Goal: Information Seeking & Learning: Learn about a topic

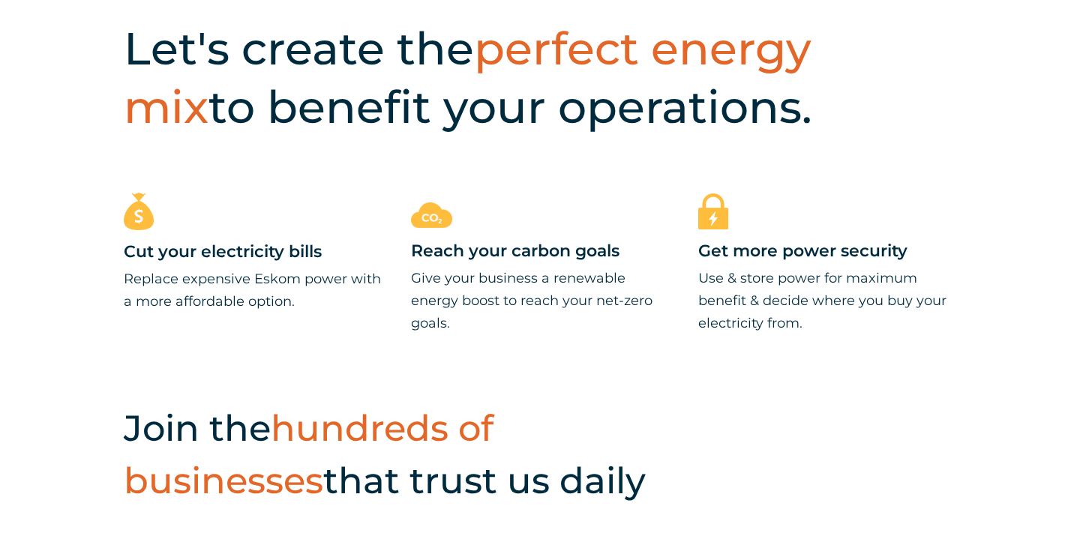
scroll to position [595, 0]
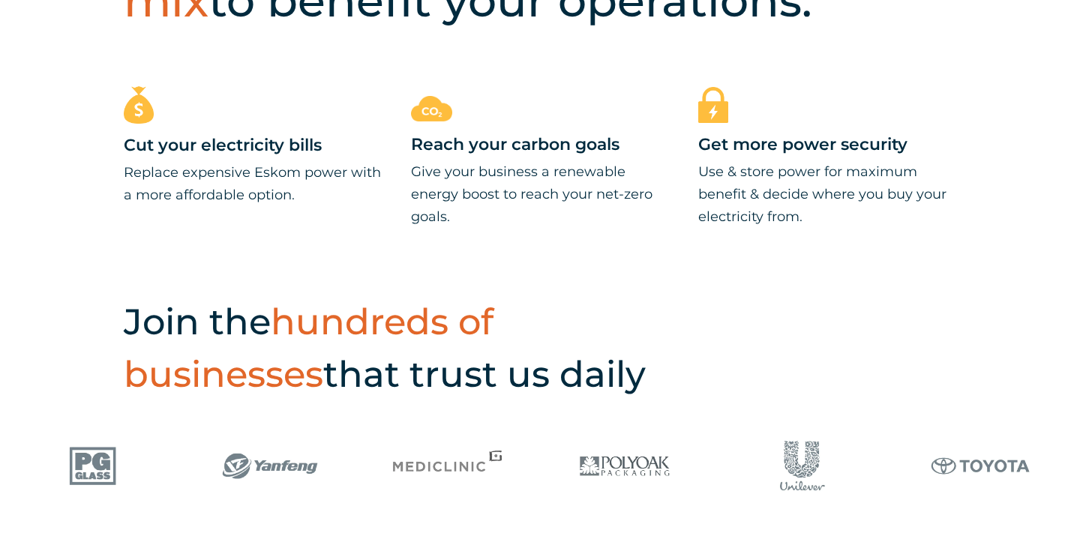
click at [629, 285] on div "Cut your electricity bills Replace expensive Eskom power with a more affordable…" at bounding box center [540, 187] width 1080 height 202
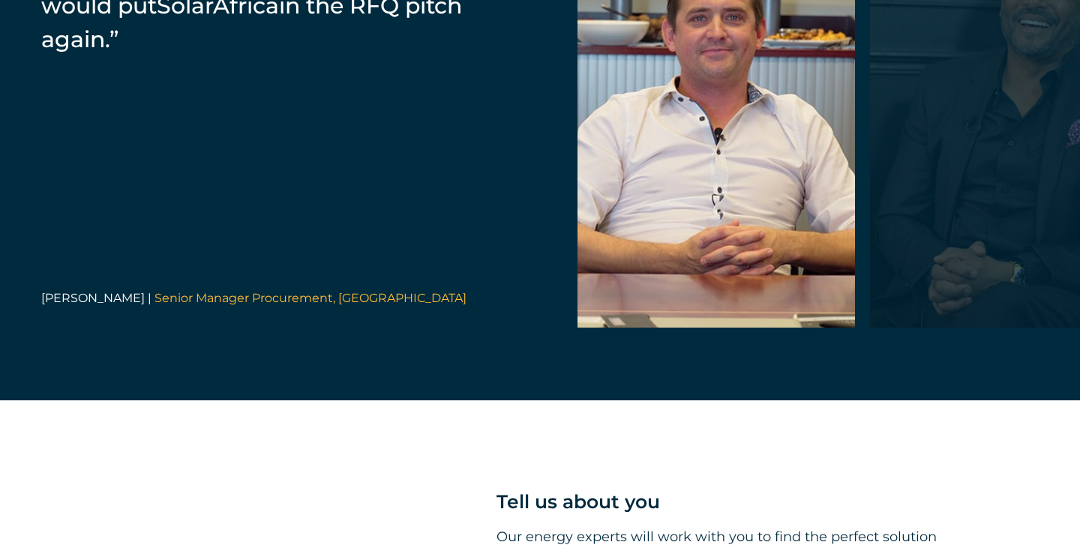
scroll to position [3233, 0]
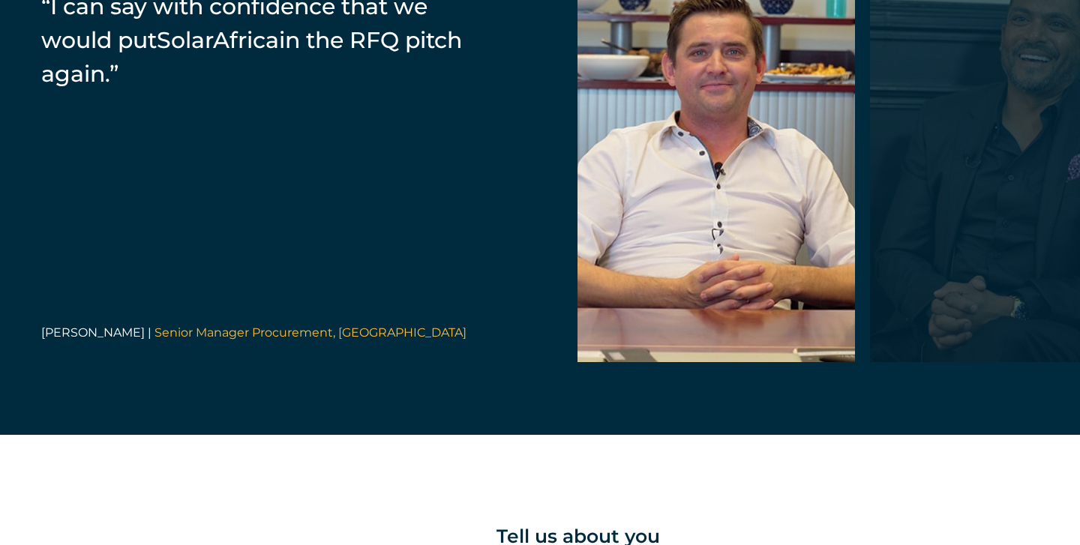
click at [980, 187] on div at bounding box center [1009, 149] width 278 height 428
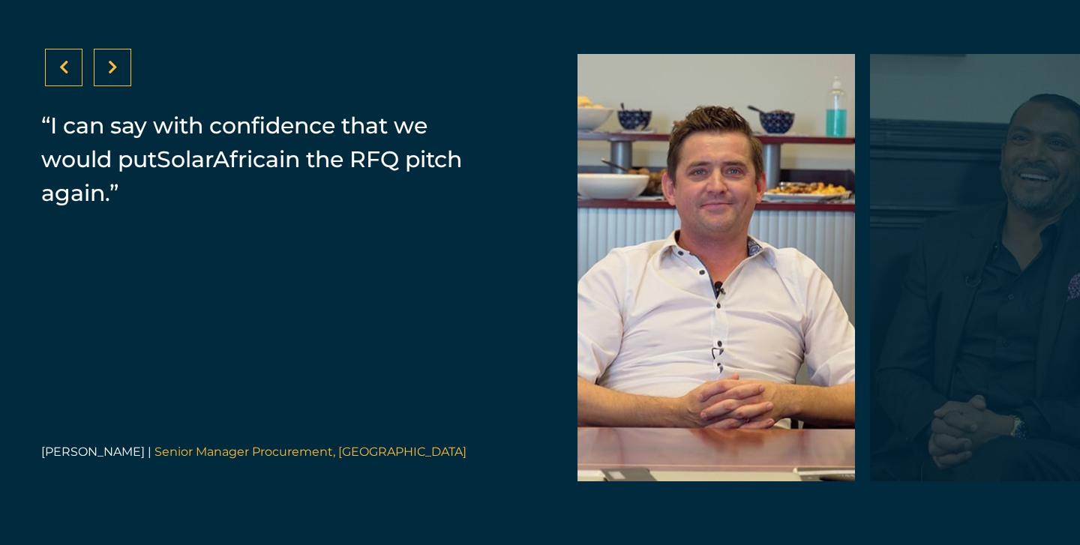
scroll to position [3111, 0]
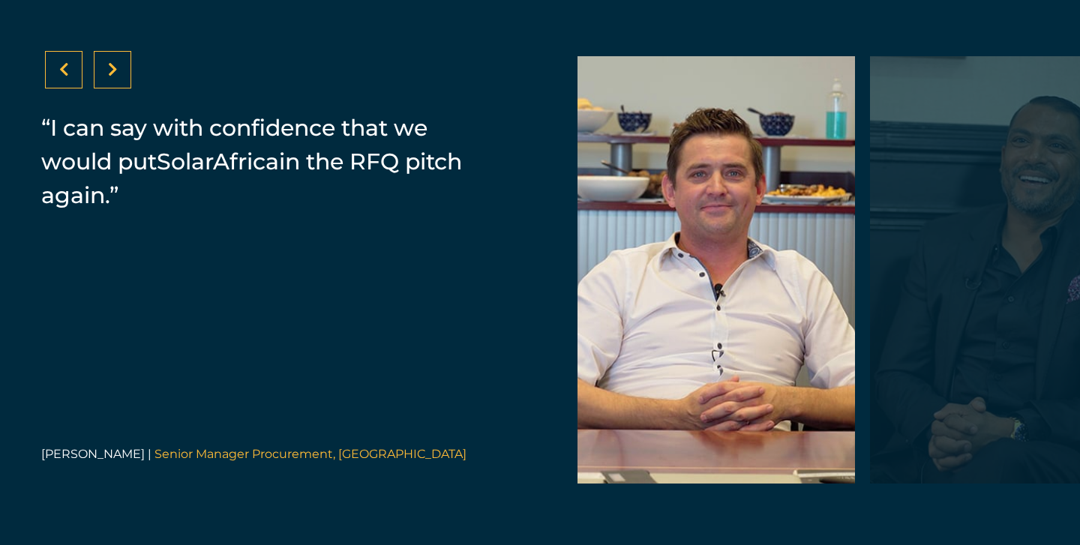
click at [104, 77] on div at bounding box center [113, 70] width 38 height 38
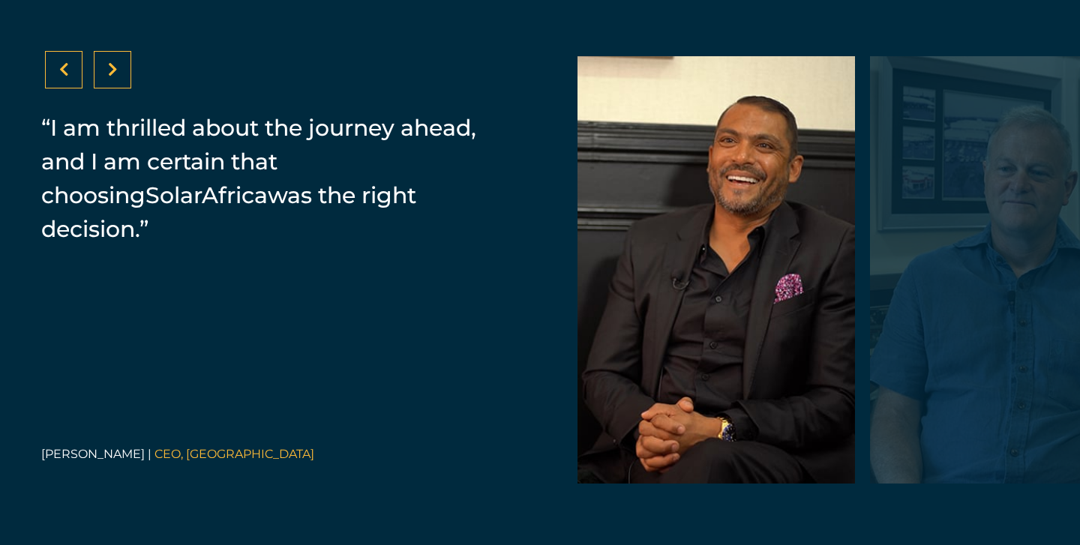
click at [105, 79] on div at bounding box center [113, 70] width 38 height 38
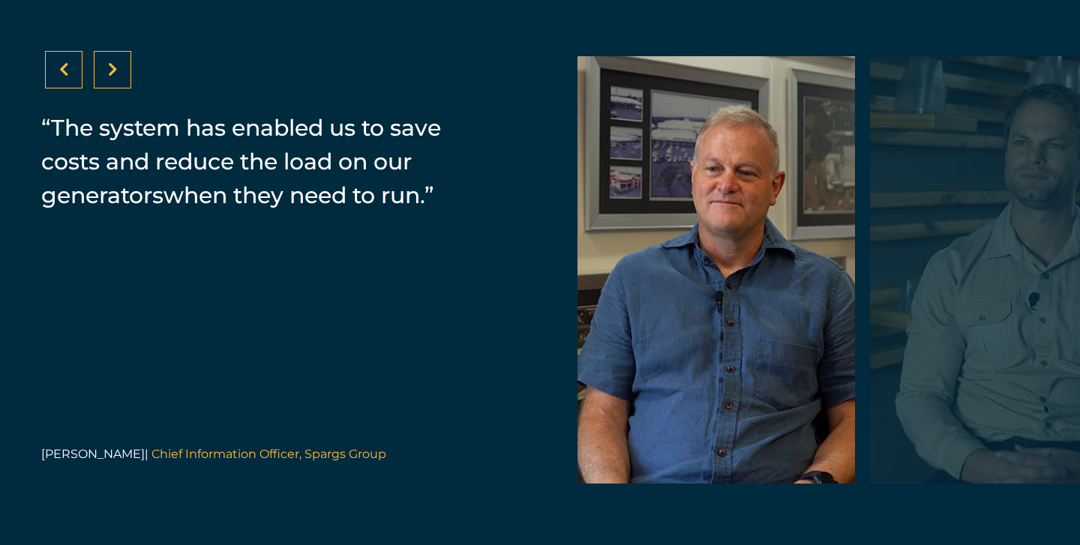
click at [105, 79] on div at bounding box center [113, 70] width 38 height 38
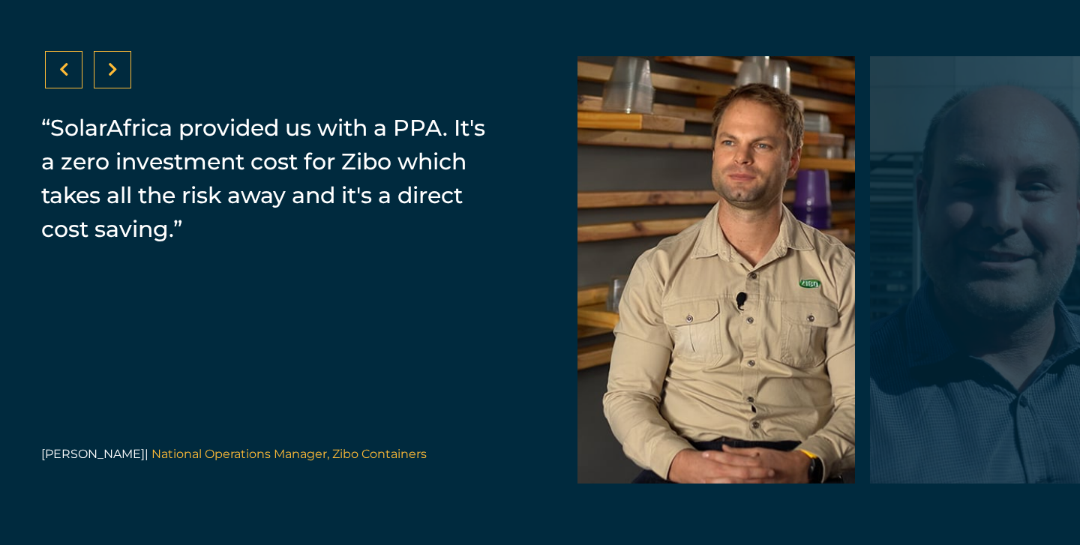
click at [105, 77] on div at bounding box center [113, 70] width 38 height 38
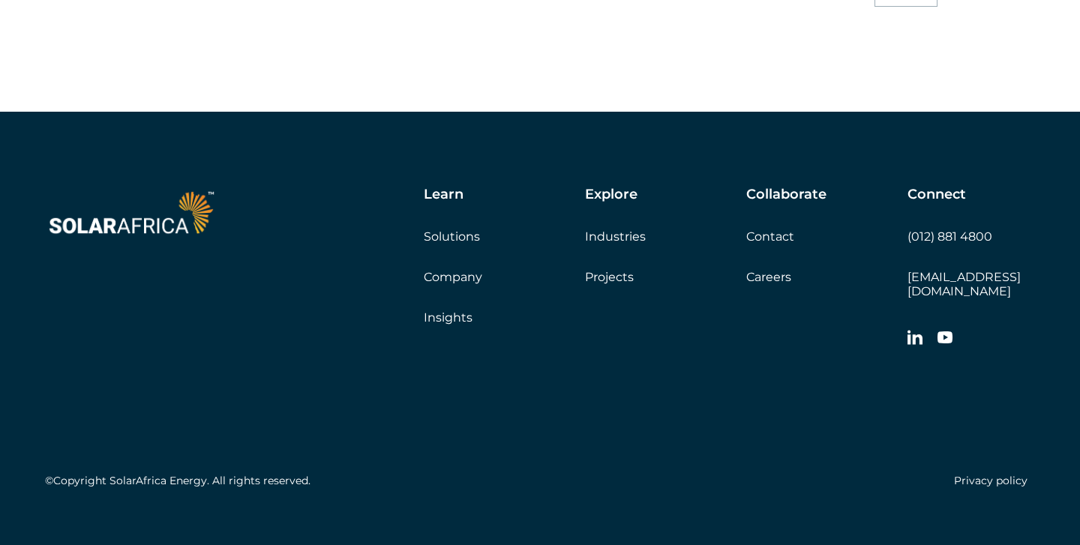
scroll to position [4313, 0]
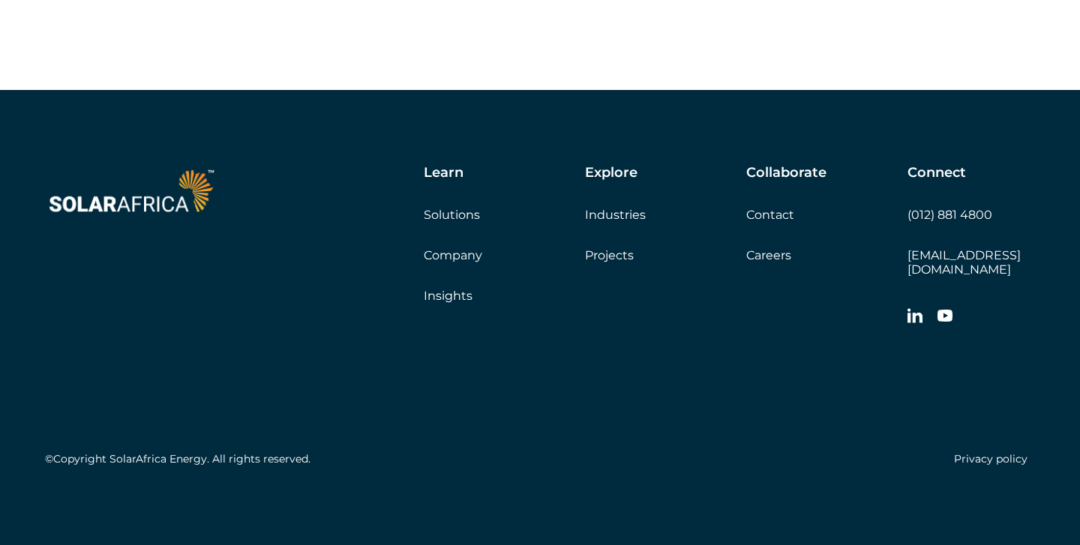
click at [913, 314] on icon at bounding box center [915, 316] width 15 height 14
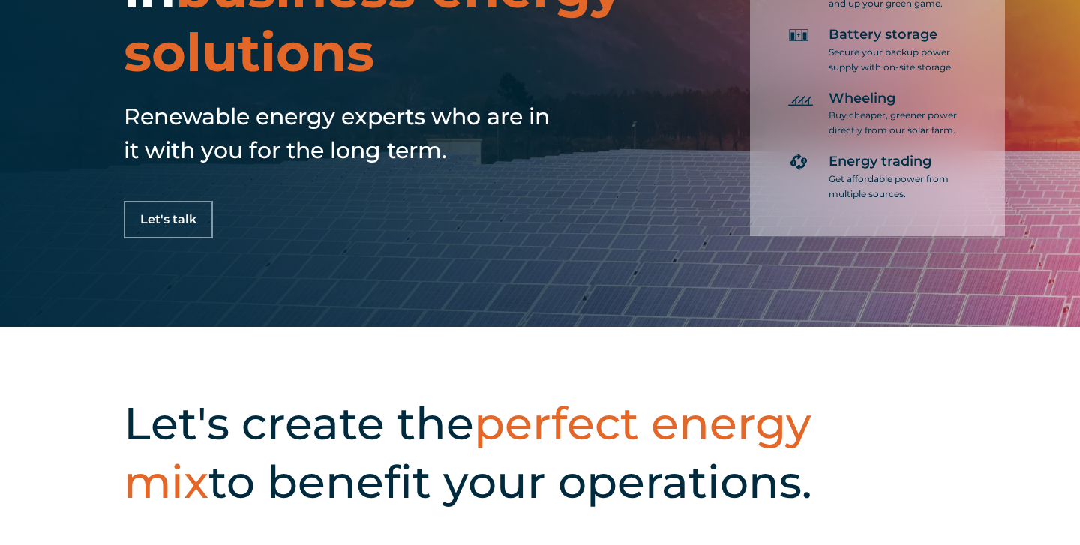
scroll to position [0, 0]
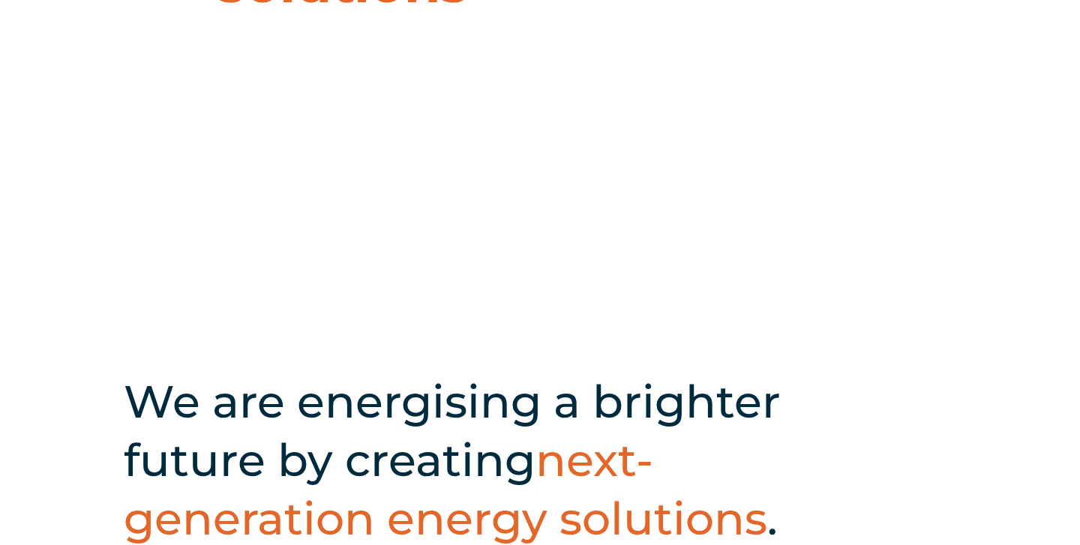
scroll to position [242, 0]
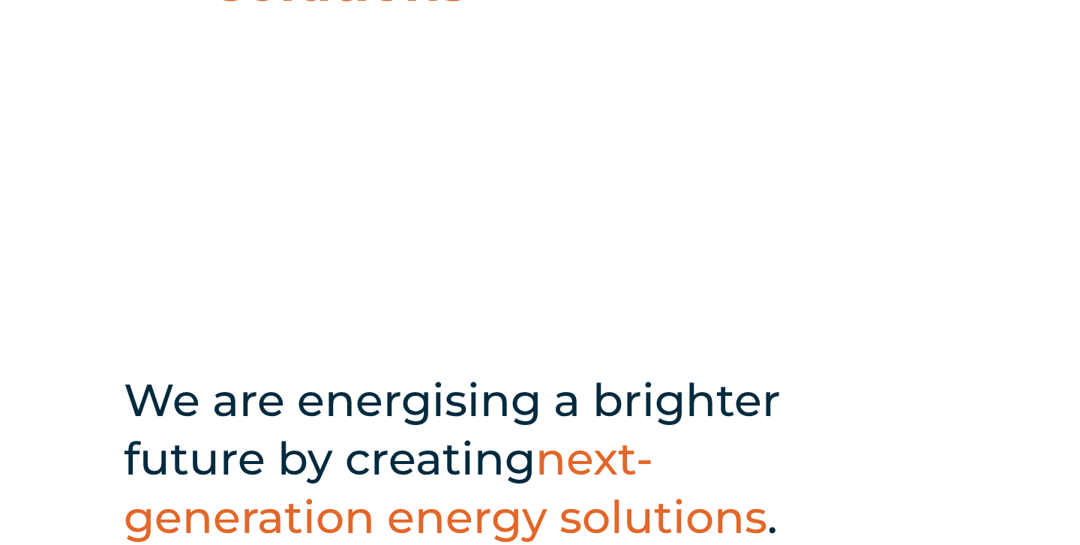
click at [78, 249] on icon at bounding box center [80, 258] width 72 height 72
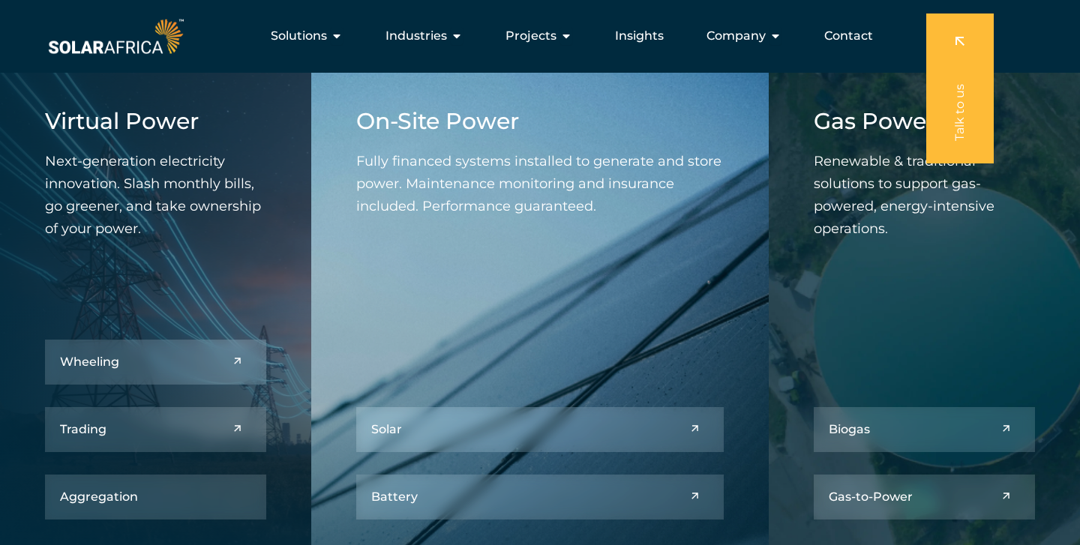
scroll to position [1619, 0]
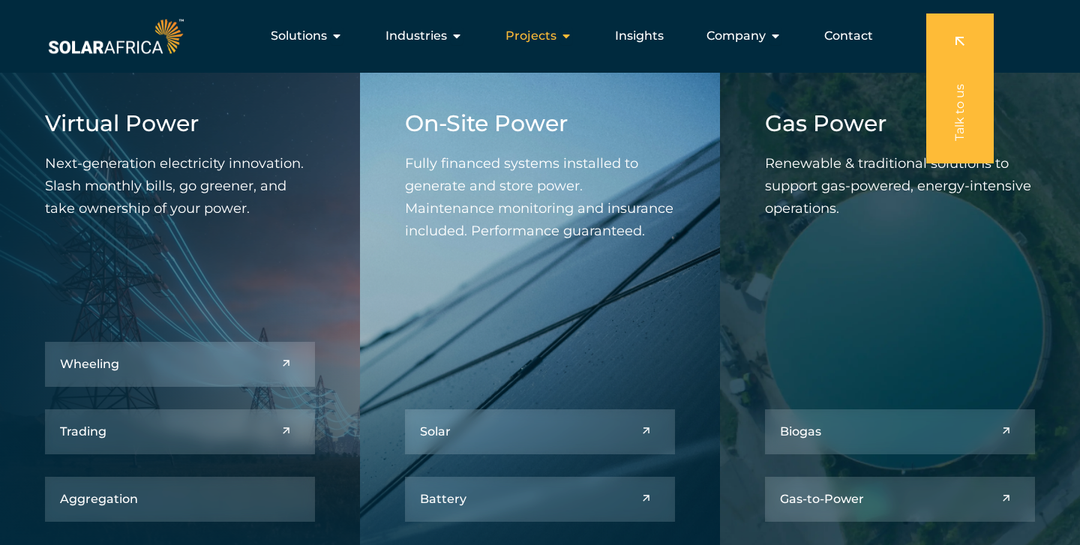
click at [567, 36] on icon "Menu" at bounding box center [566, 36] width 12 height 12
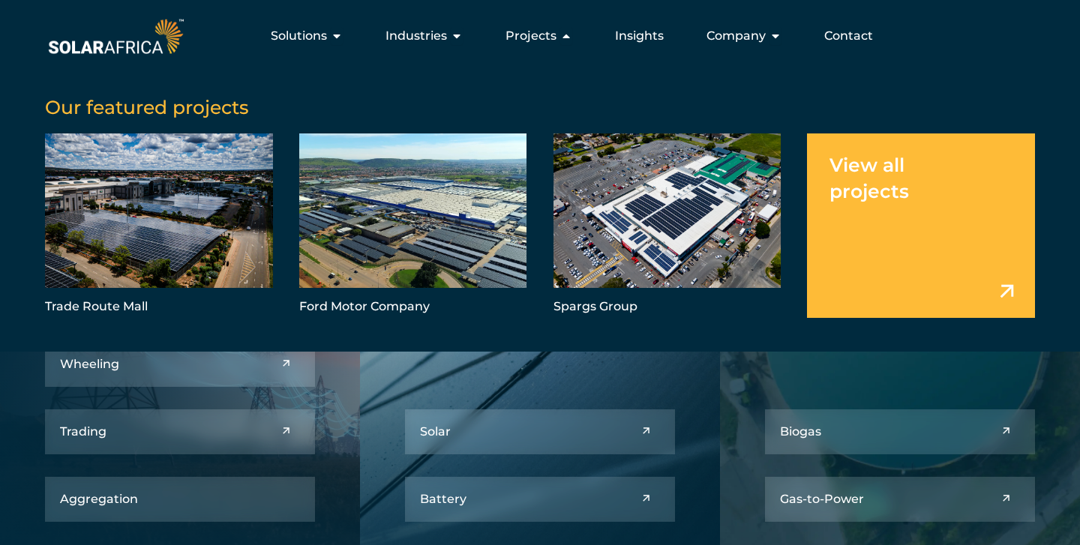
click at [844, 186] on link "Menu" at bounding box center [921, 226] width 228 height 185
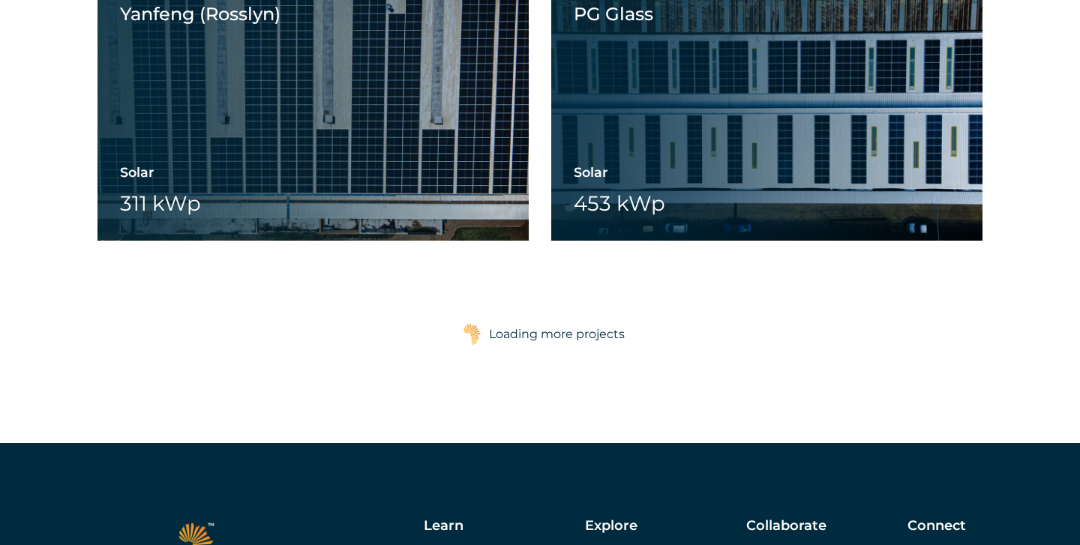
scroll to position [4597, 0]
